Goal: Task Accomplishment & Management: Use online tool/utility

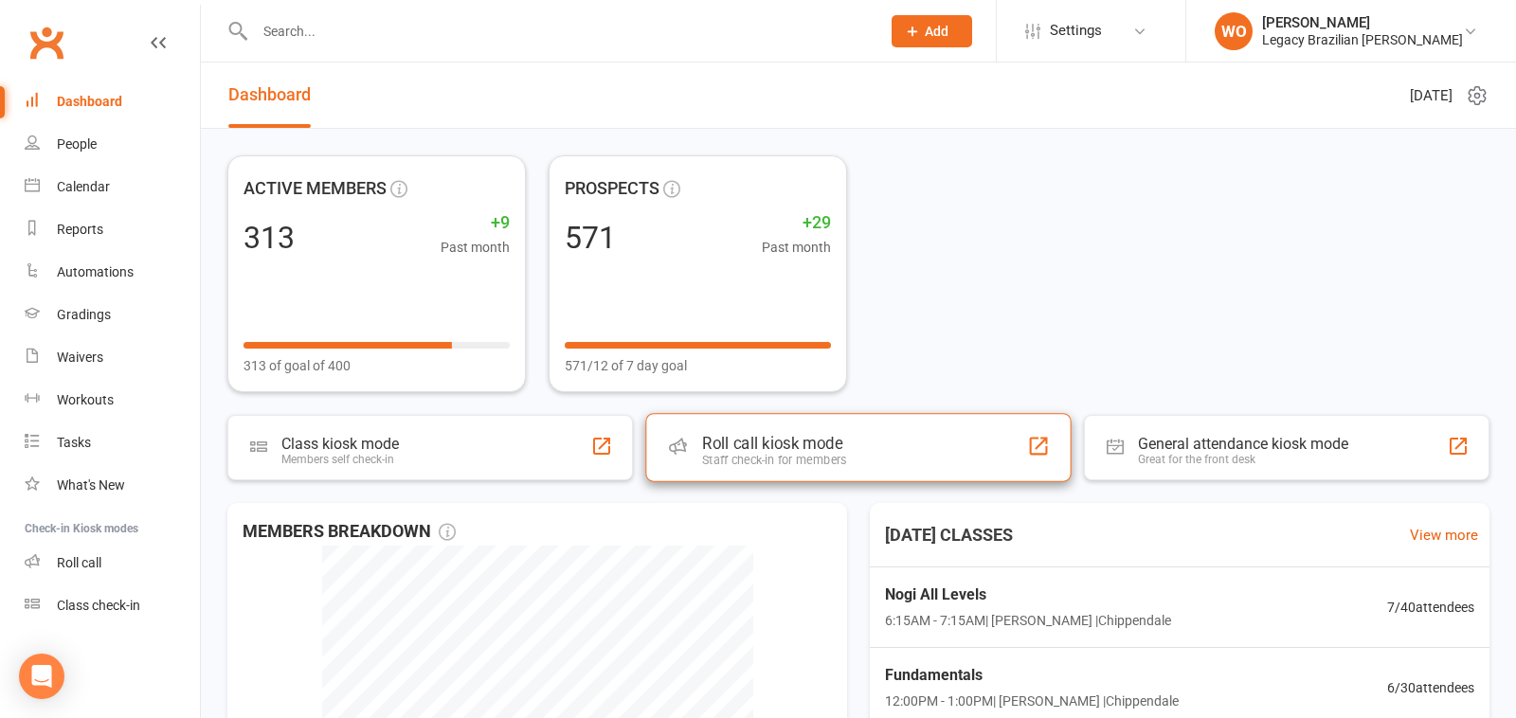
click at [813, 458] on div "Staff check-in for members" at bounding box center [774, 460] width 144 height 14
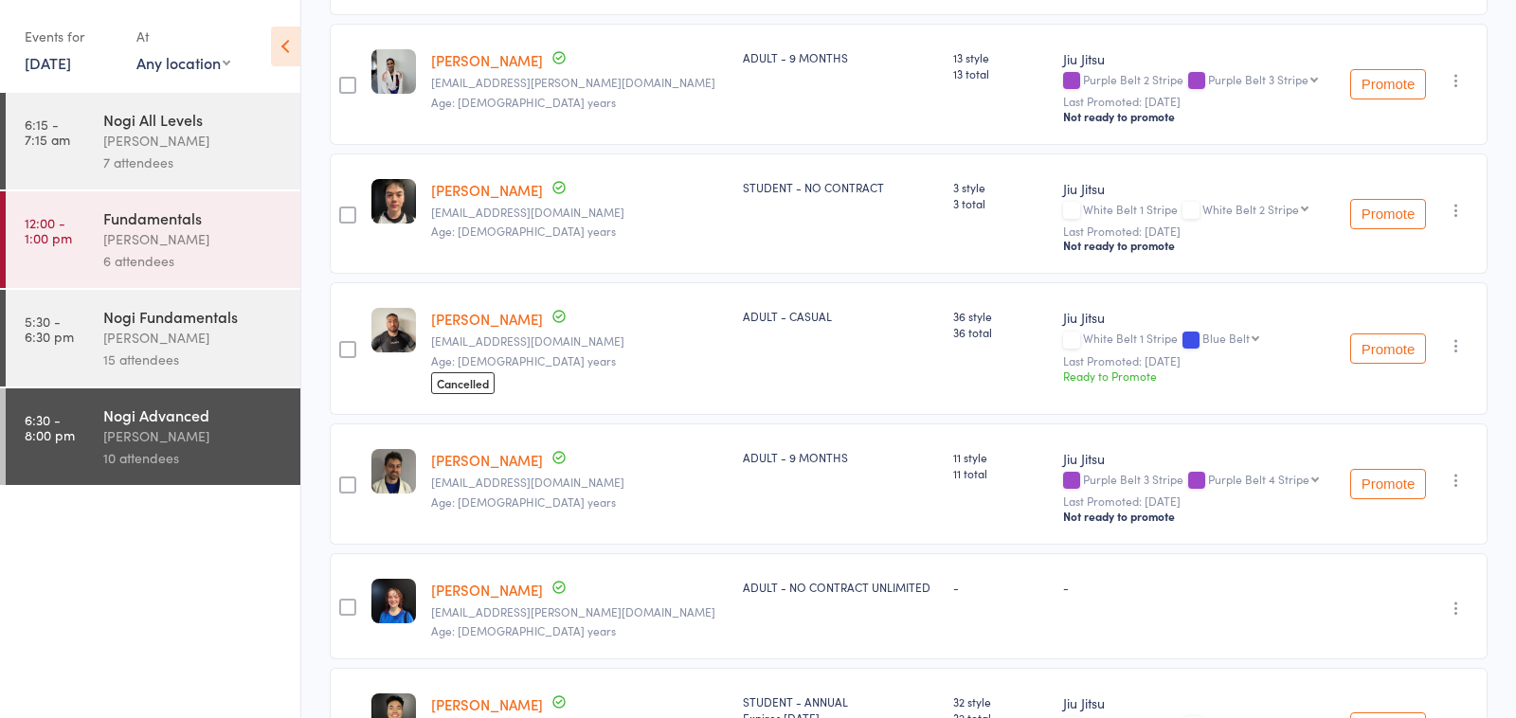
scroll to position [549, 0]
click at [1378, 345] on button "Promote" at bounding box center [1388, 348] width 76 height 30
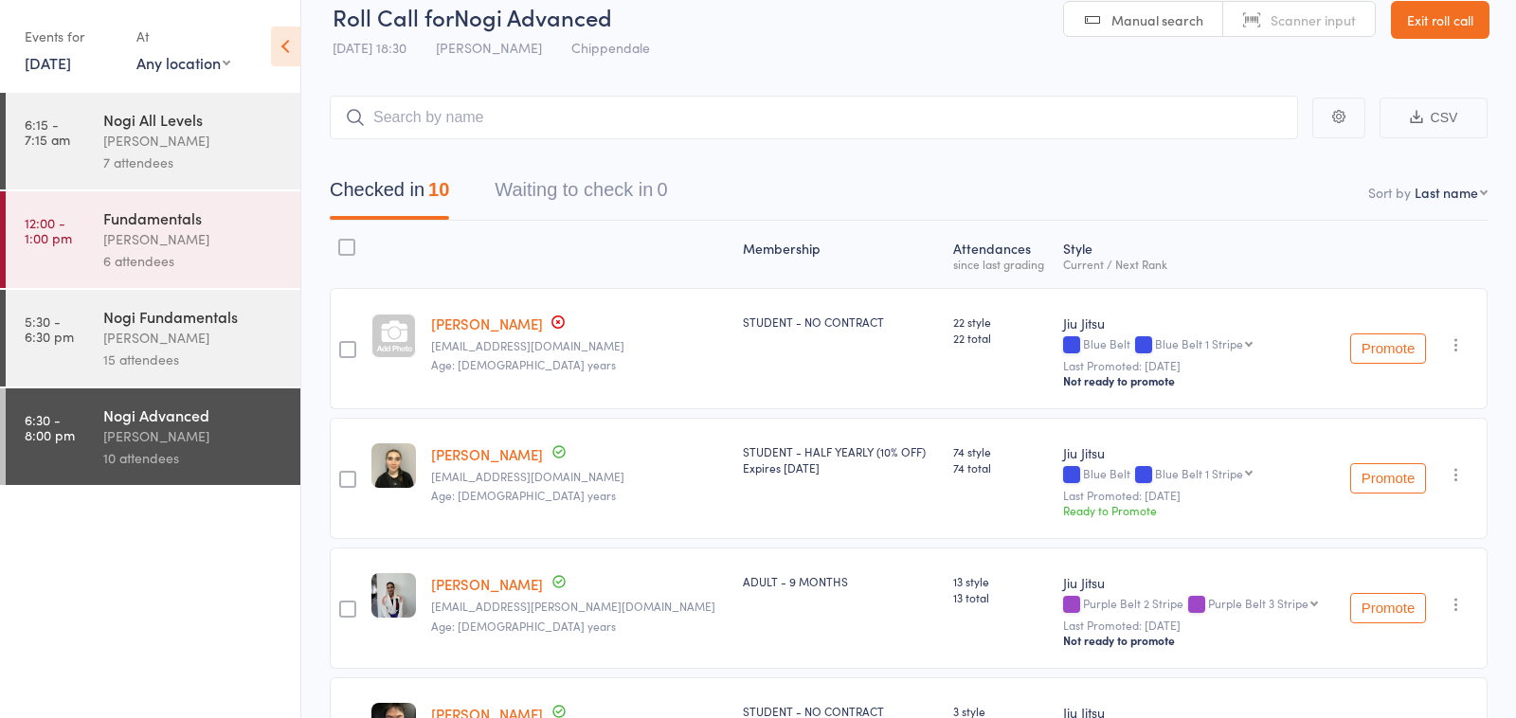
scroll to position [0, 0]
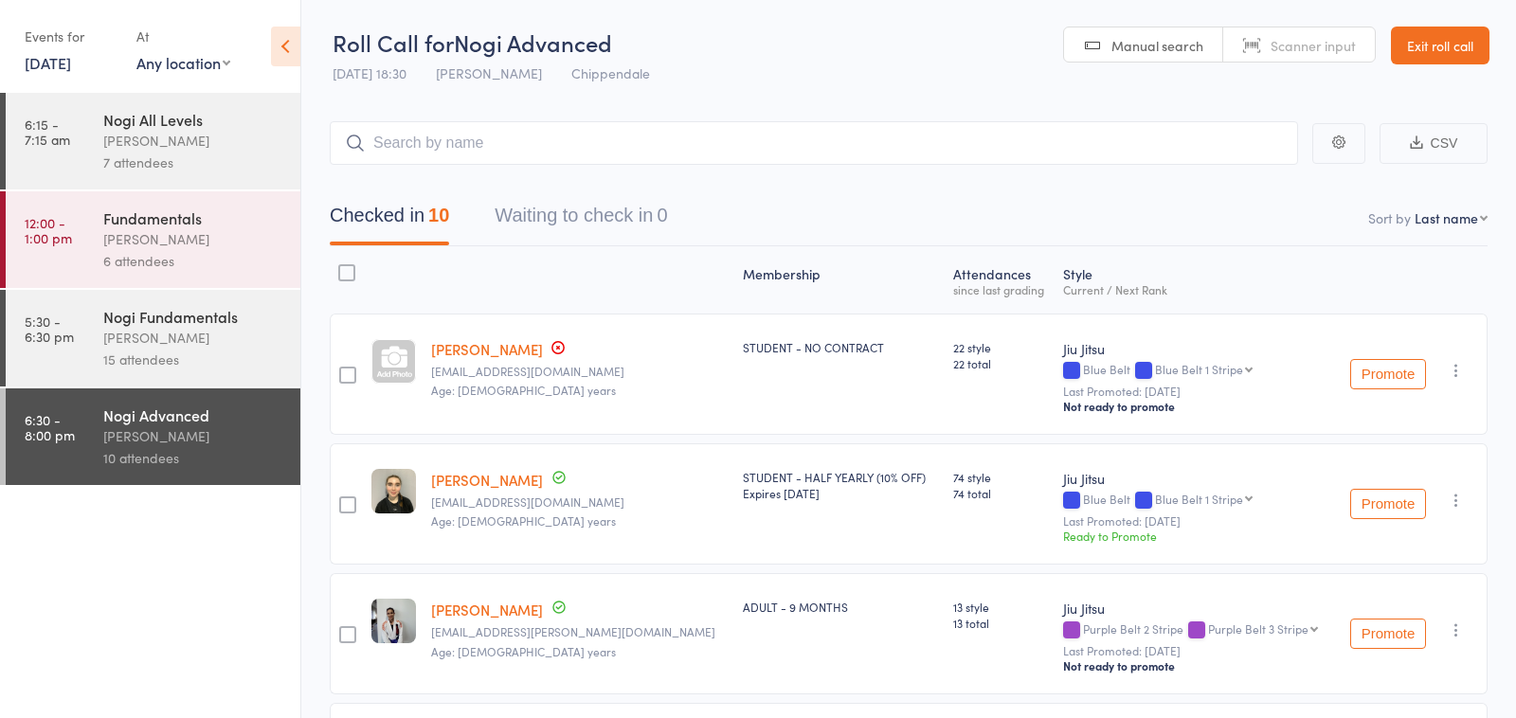
click at [189, 324] on div "Nogi Fundamentals" at bounding box center [193, 316] width 181 height 21
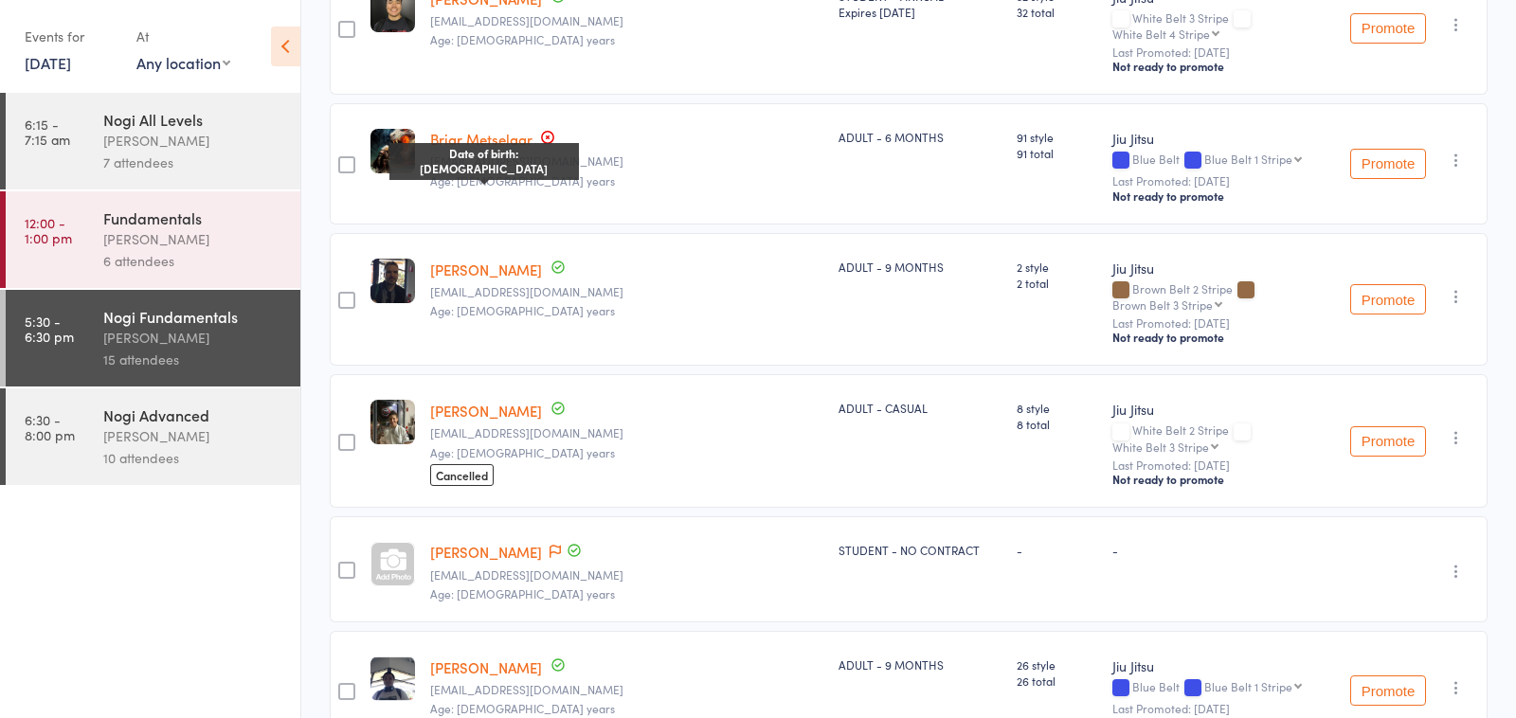
scroll to position [1589, 0]
